Goal: Find specific page/section: Find specific page/section

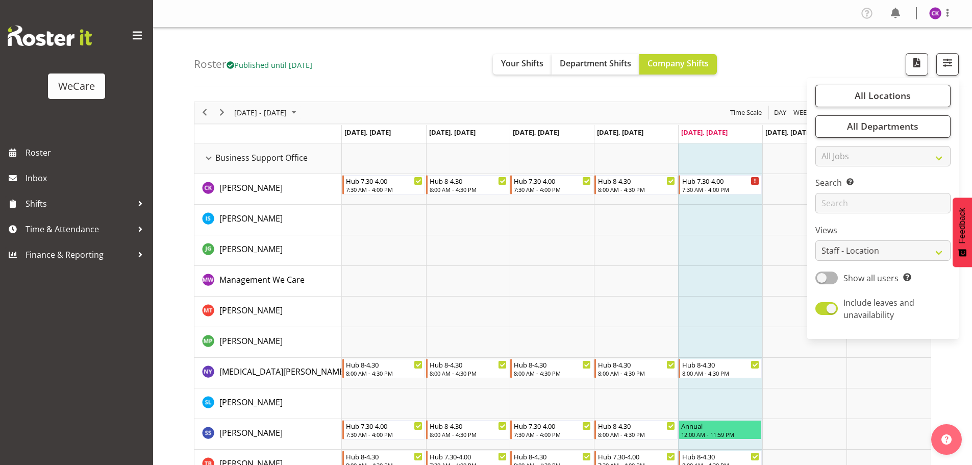
select select "location"
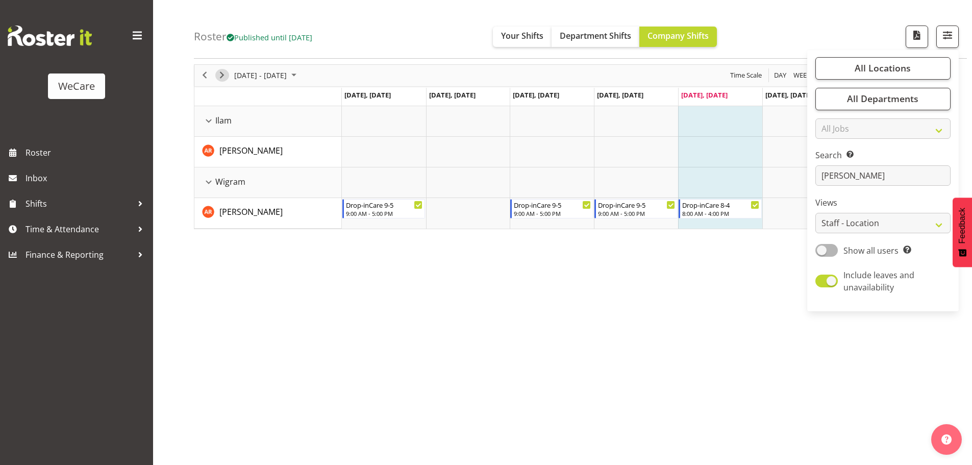
click at [219, 76] on span "Next" at bounding box center [222, 75] width 12 height 13
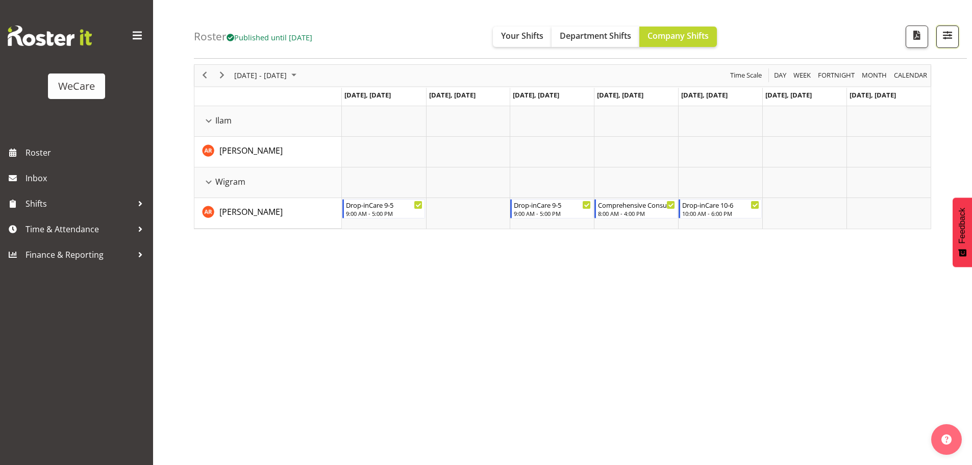
click at [938, 38] on button "button" at bounding box center [947, 37] width 22 height 22
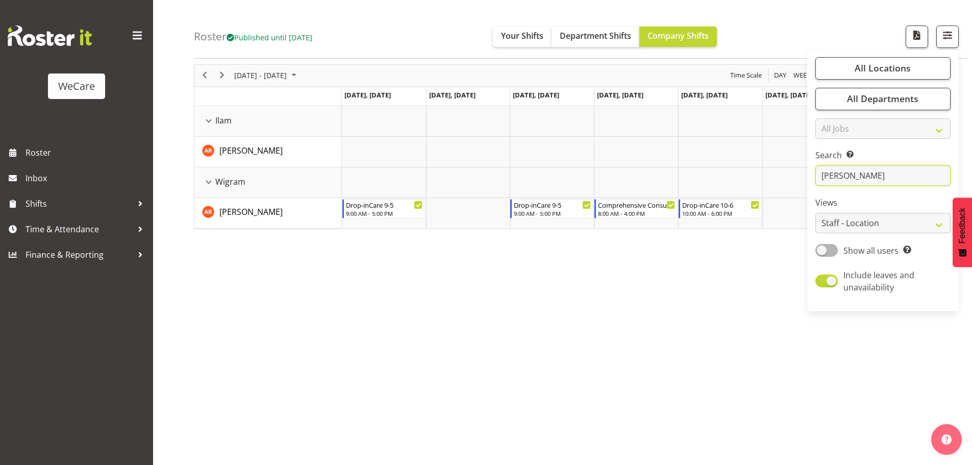
drag, startPoint x: 884, startPoint y: 175, endPoint x: 673, endPoint y: 181, distance: 211.9
click at [836, 182] on input "[PERSON_NAME]" at bounding box center [883, 176] width 135 height 20
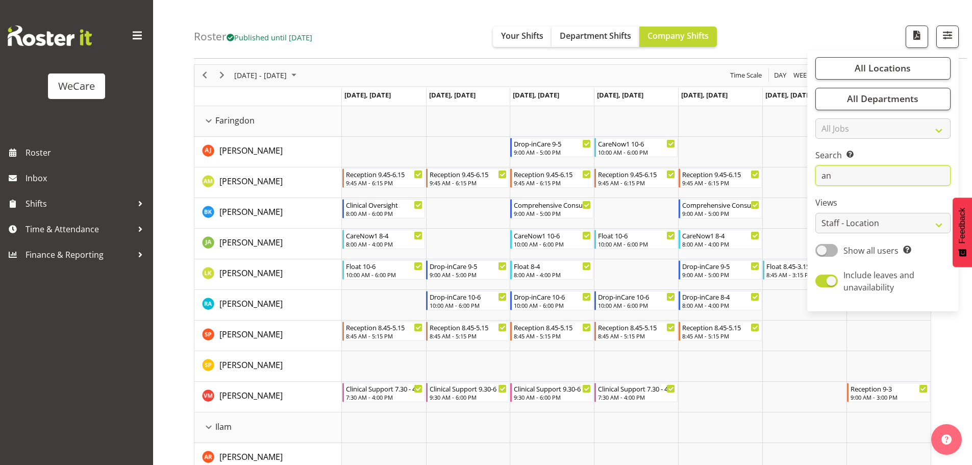
type input "a"
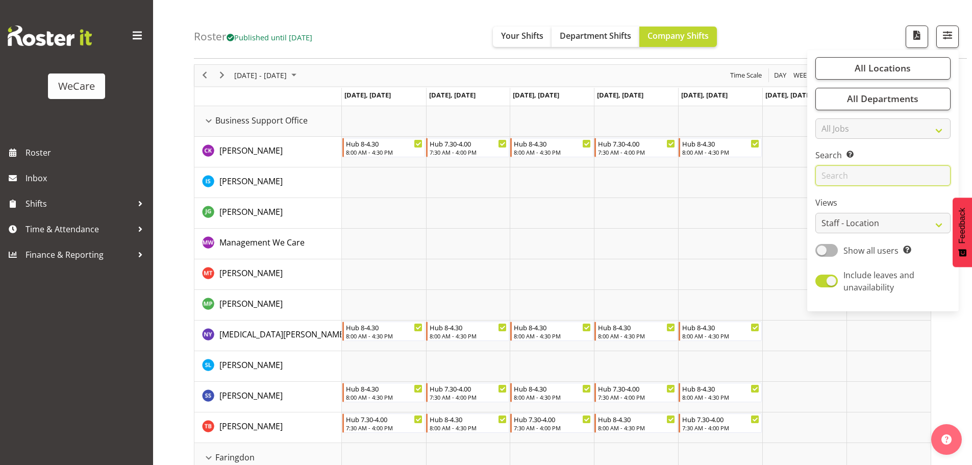
type input "y"
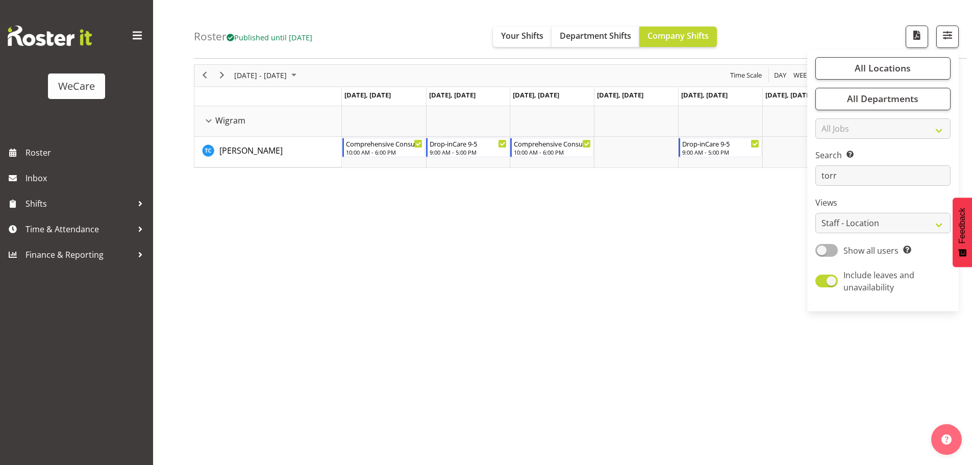
click at [266, 83] on div "[DATE] - [DATE]" at bounding box center [267, 75] width 72 height 21
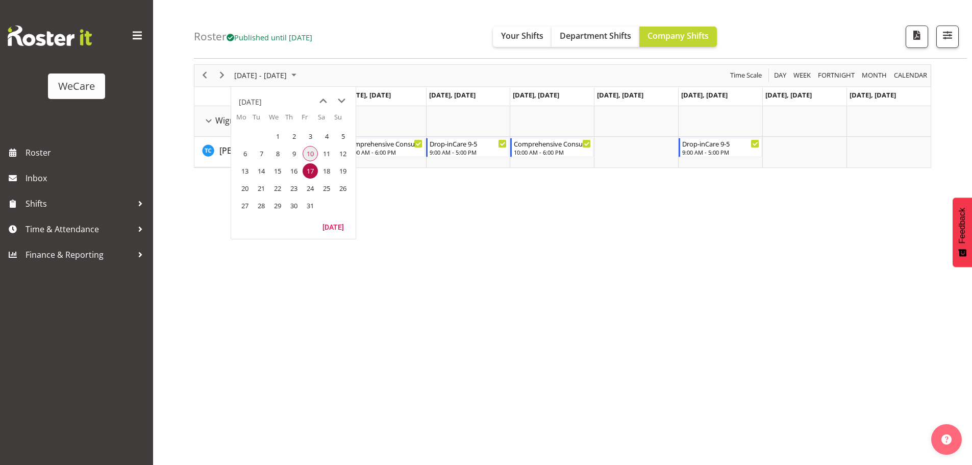
click at [307, 155] on span "10" at bounding box center [310, 153] width 15 height 15
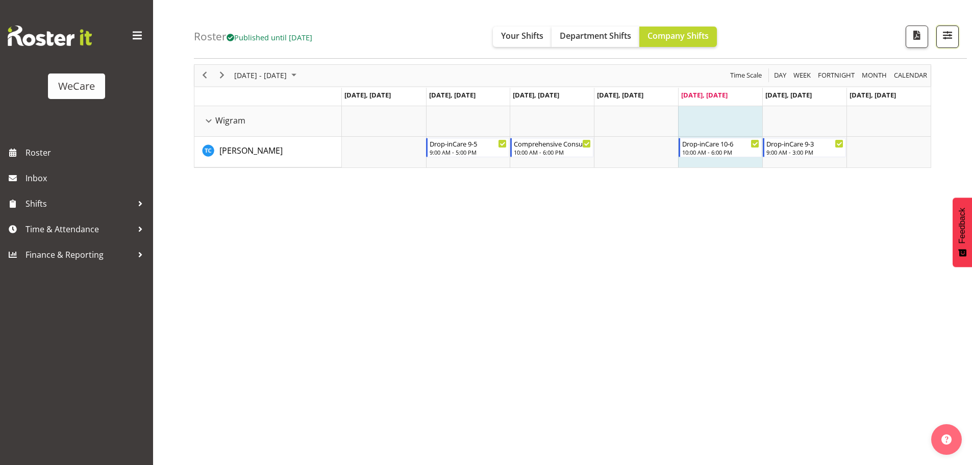
click at [946, 39] on span "button" at bounding box center [947, 35] width 13 height 13
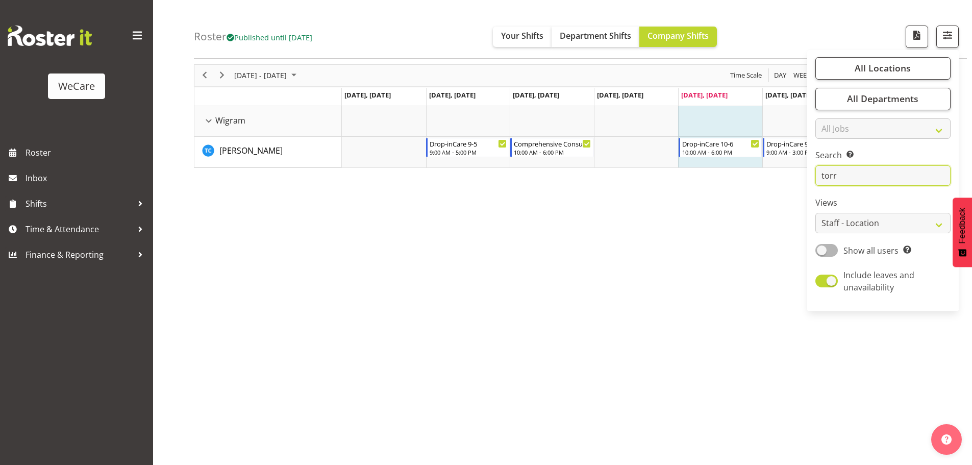
click at [862, 170] on input "torr" at bounding box center [883, 176] width 135 height 20
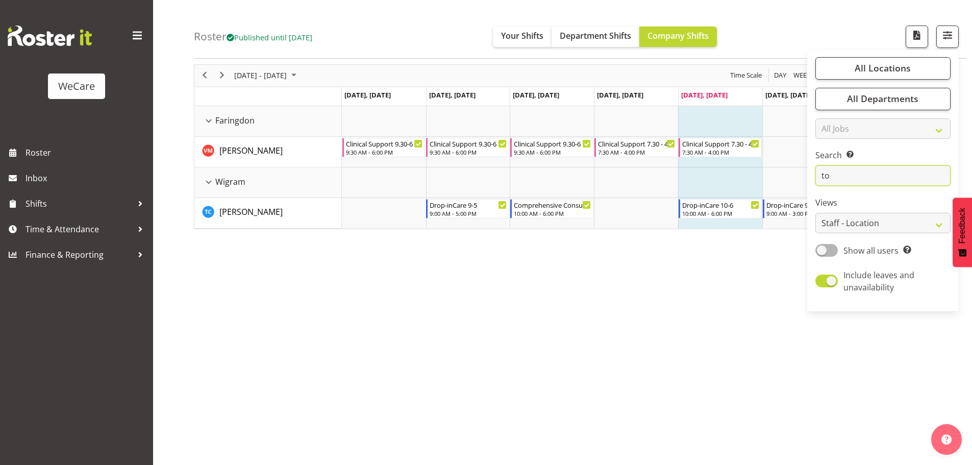
type input "t"
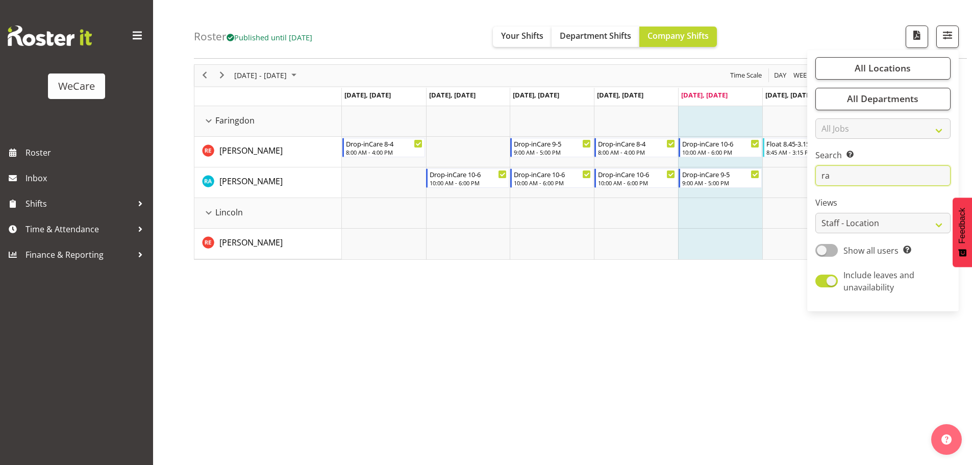
type input "r"
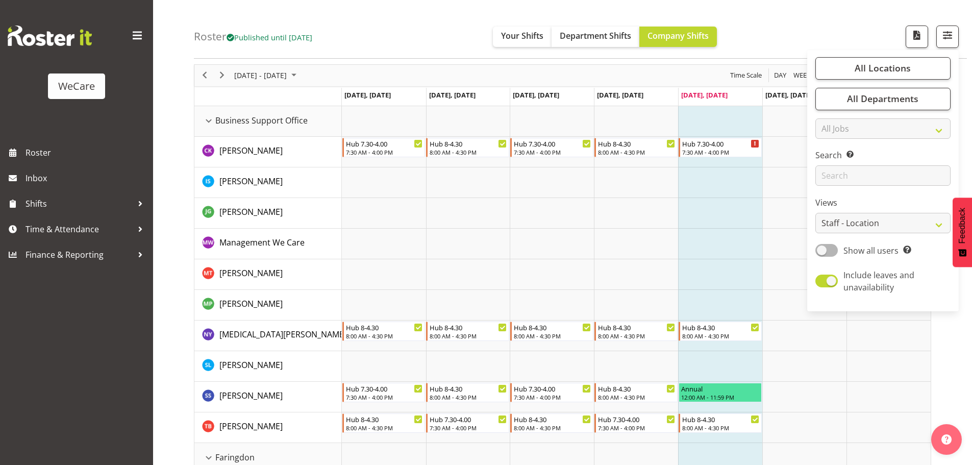
drag, startPoint x: 719, startPoint y: 209, endPoint x: 349, endPoint y: 25, distance: 413.5
click at [719, 208] on td "Timeline Week of October 10, 2025" at bounding box center [720, 213] width 84 height 31
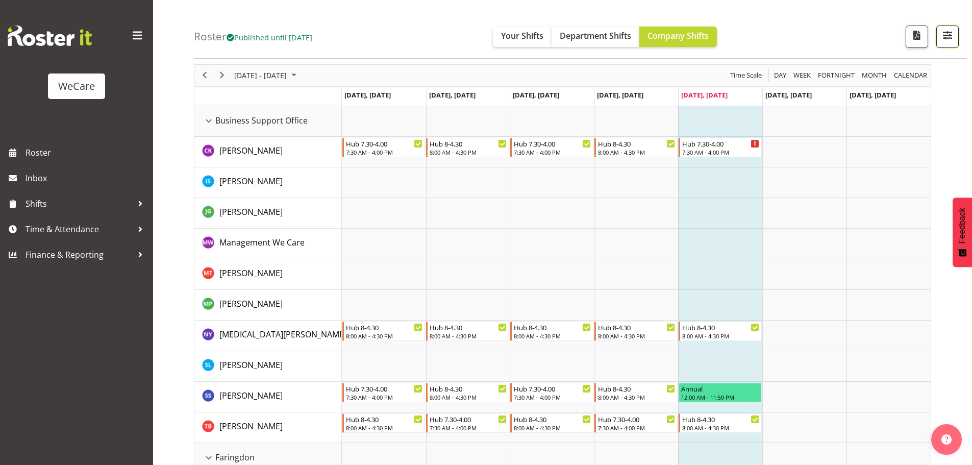
click at [947, 35] on span "button" at bounding box center [947, 35] width 13 height 13
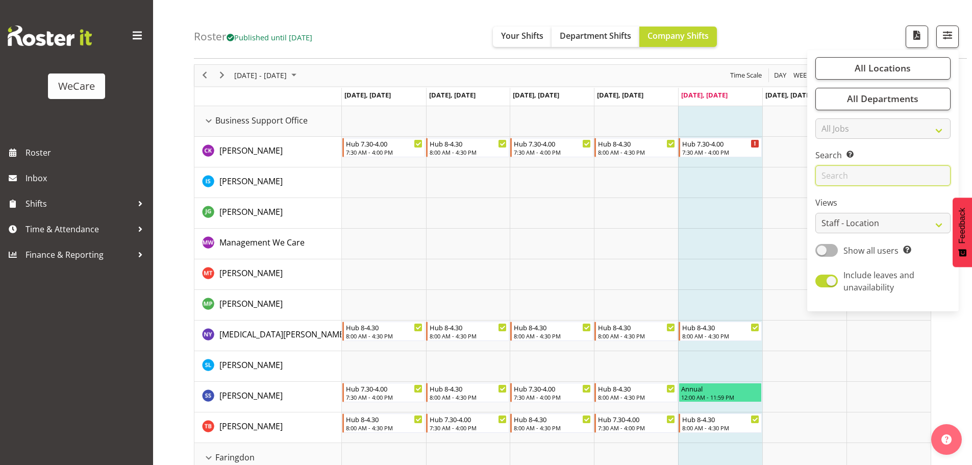
click at [883, 181] on input "text" at bounding box center [883, 176] width 135 height 20
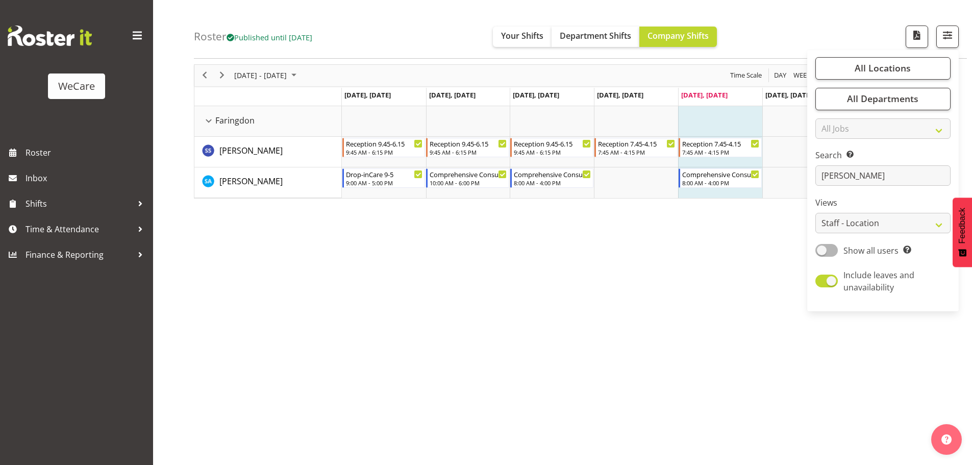
click at [711, 261] on div "[DATE] - [DATE] [DATE] Day Week Fortnight Month calendar Month Agenda Time Scal…" at bounding box center [583, 261] width 778 height 408
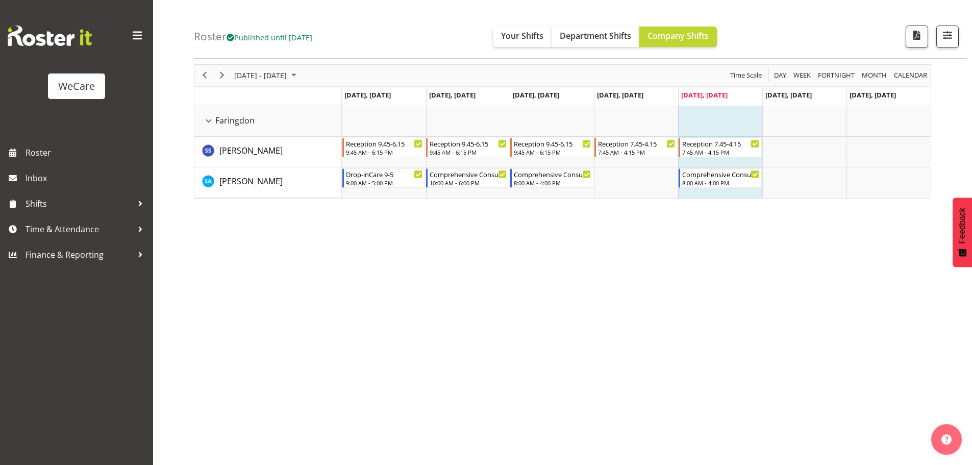
click at [952, 21] on div "Roster Published until [DATE] Your Shifts Department Shifts Company Shifts All …" at bounding box center [580, 29] width 773 height 59
click at [951, 31] on span "button" at bounding box center [947, 35] width 13 height 13
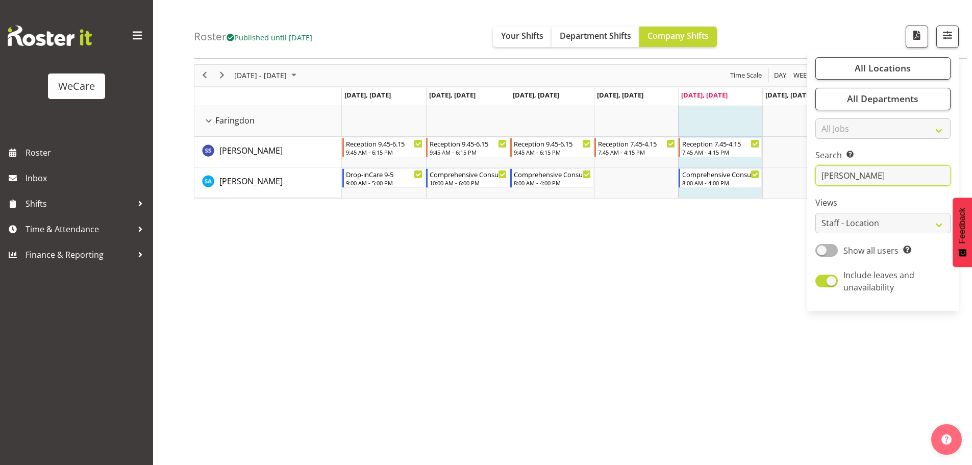
click at [883, 169] on input "[PERSON_NAME]" at bounding box center [883, 176] width 135 height 20
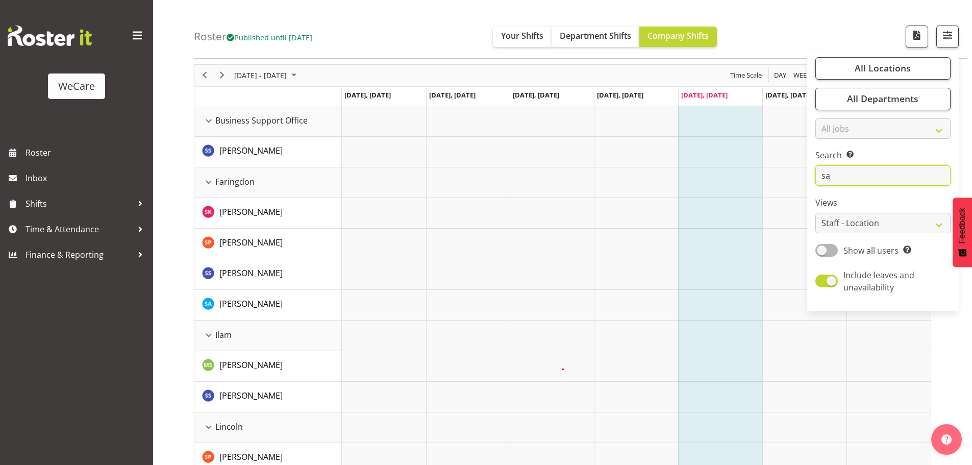
type input "s"
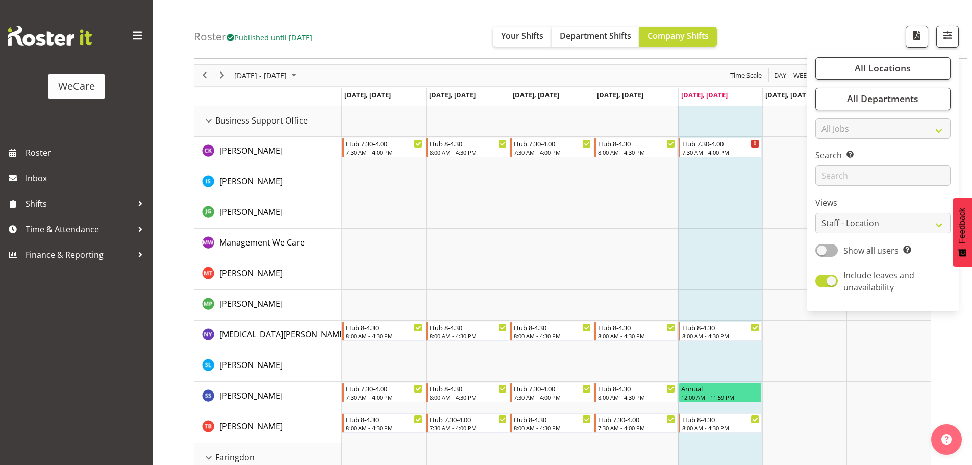
click at [708, 211] on td "Timeline Week of October 10, 2025" at bounding box center [720, 213] width 84 height 31
